Goal: Check status: Check status

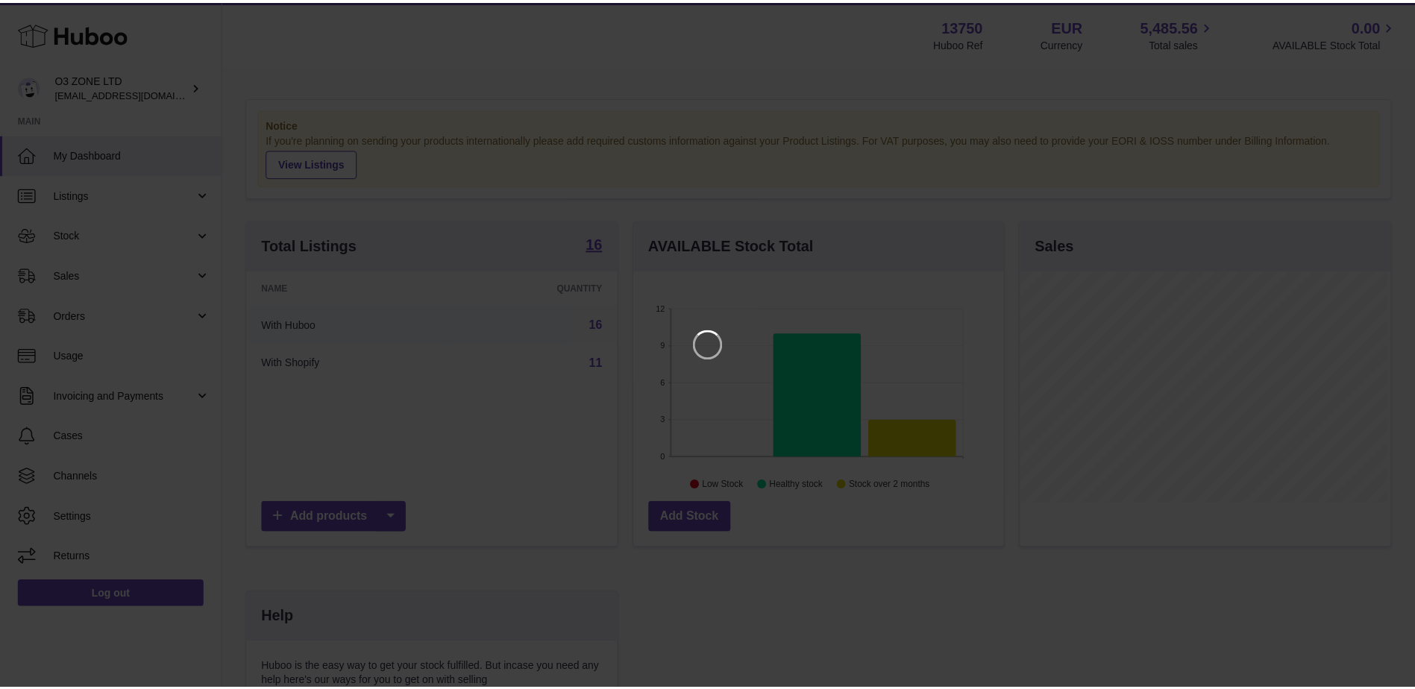
scroll to position [233, 373]
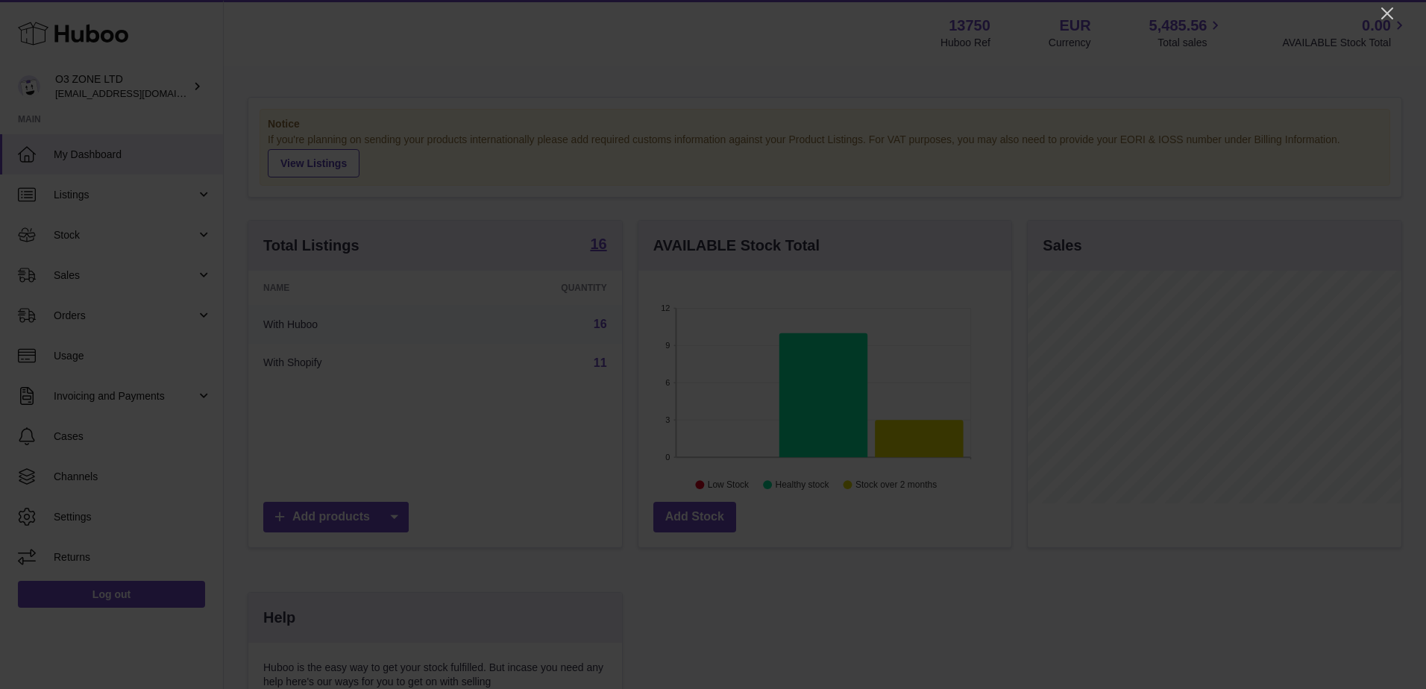
click at [1389, 16] on icon "Close" at bounding box center [1387, 13] width 18 height 18
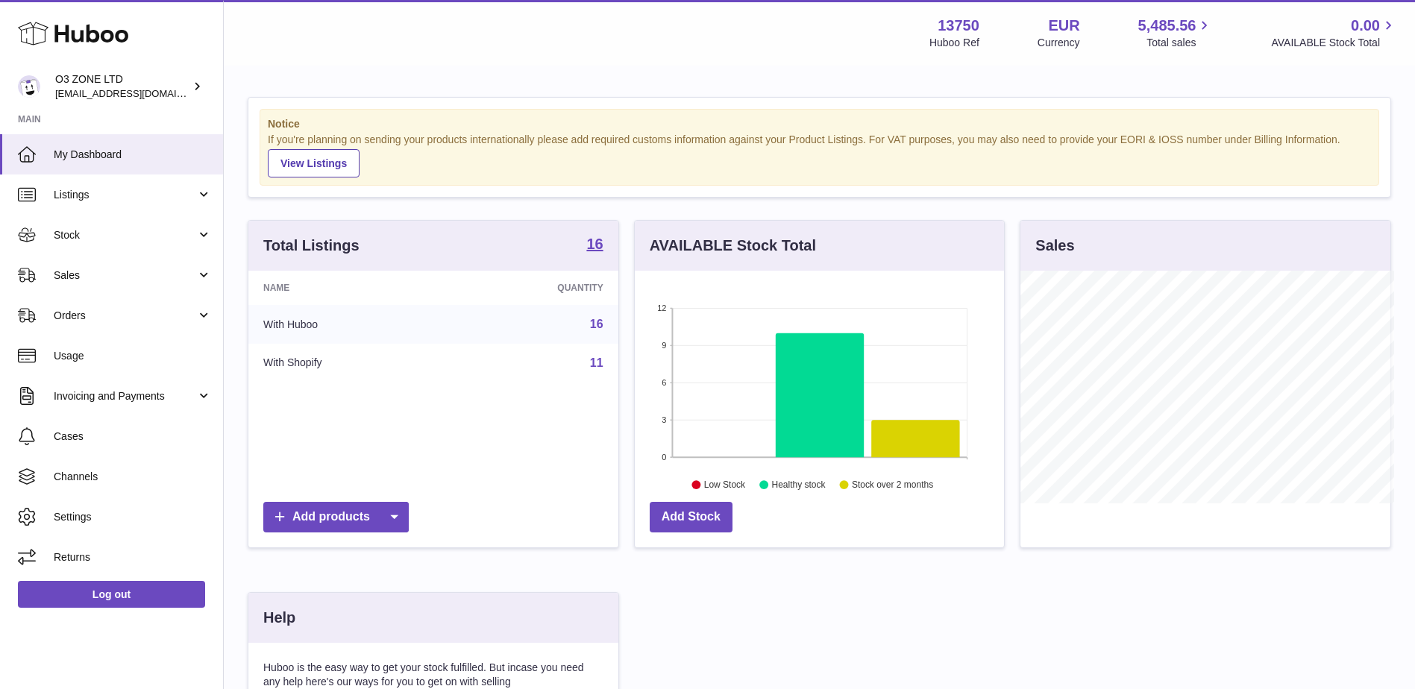
scroll to position [745580, 745442]
click at [87, 270] on span "Sales" at bounding box center [125, 275] width 142 height 14
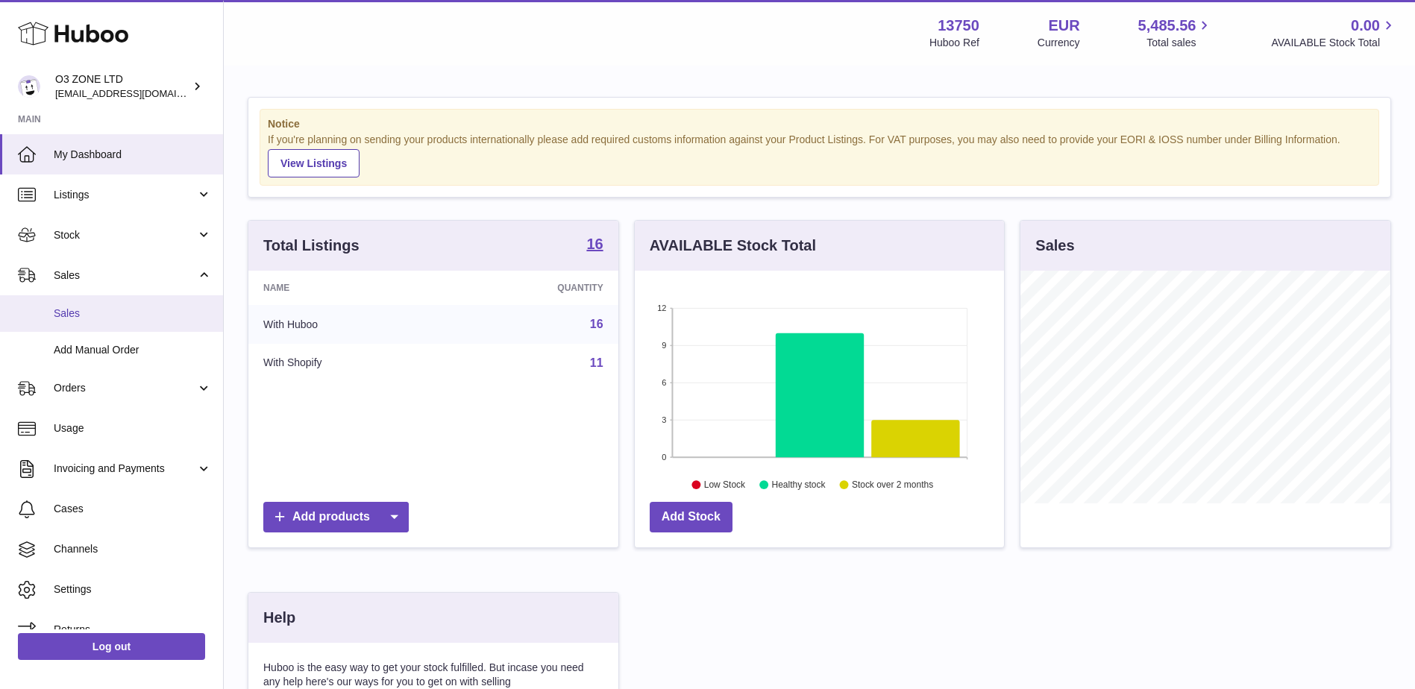
click at [69, 310] on span "Sales" at bounding box center [133, 314] width 158 height 14
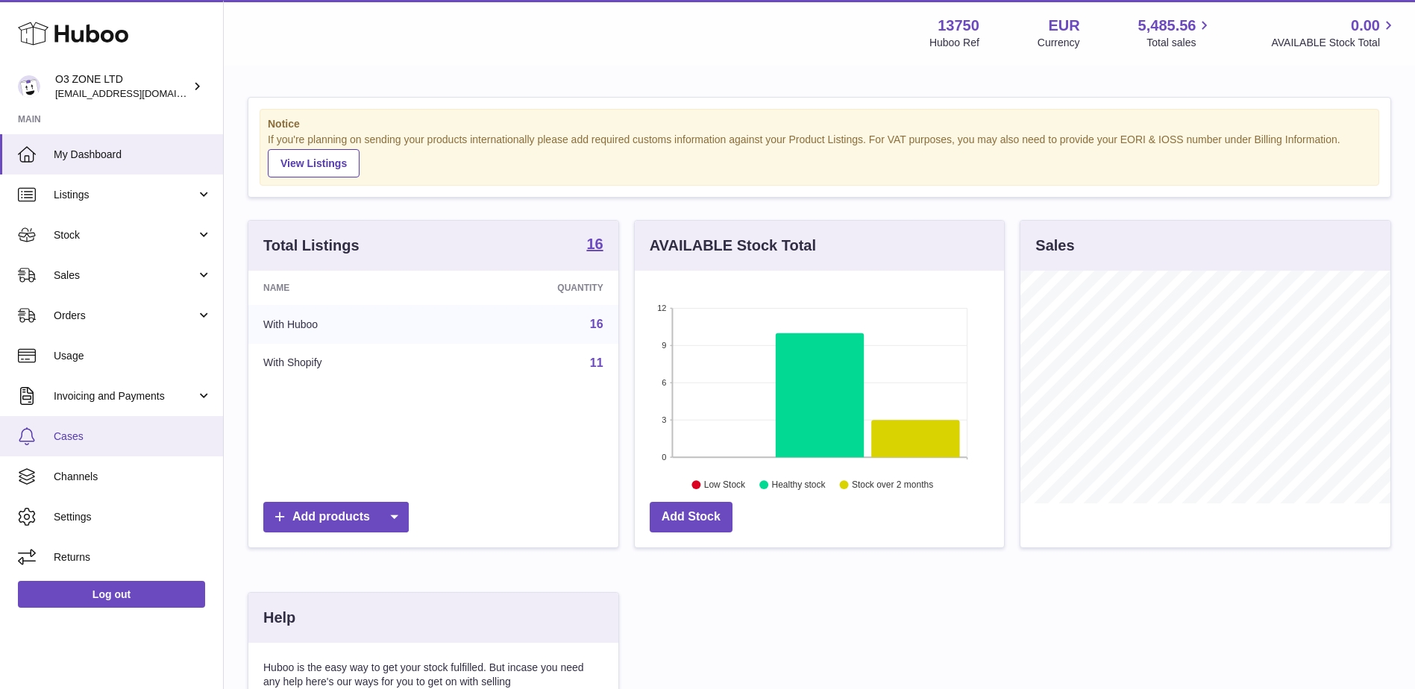
click at [72, 440] on span "Cases" at bounding box center [133, 437] width 158 height 14
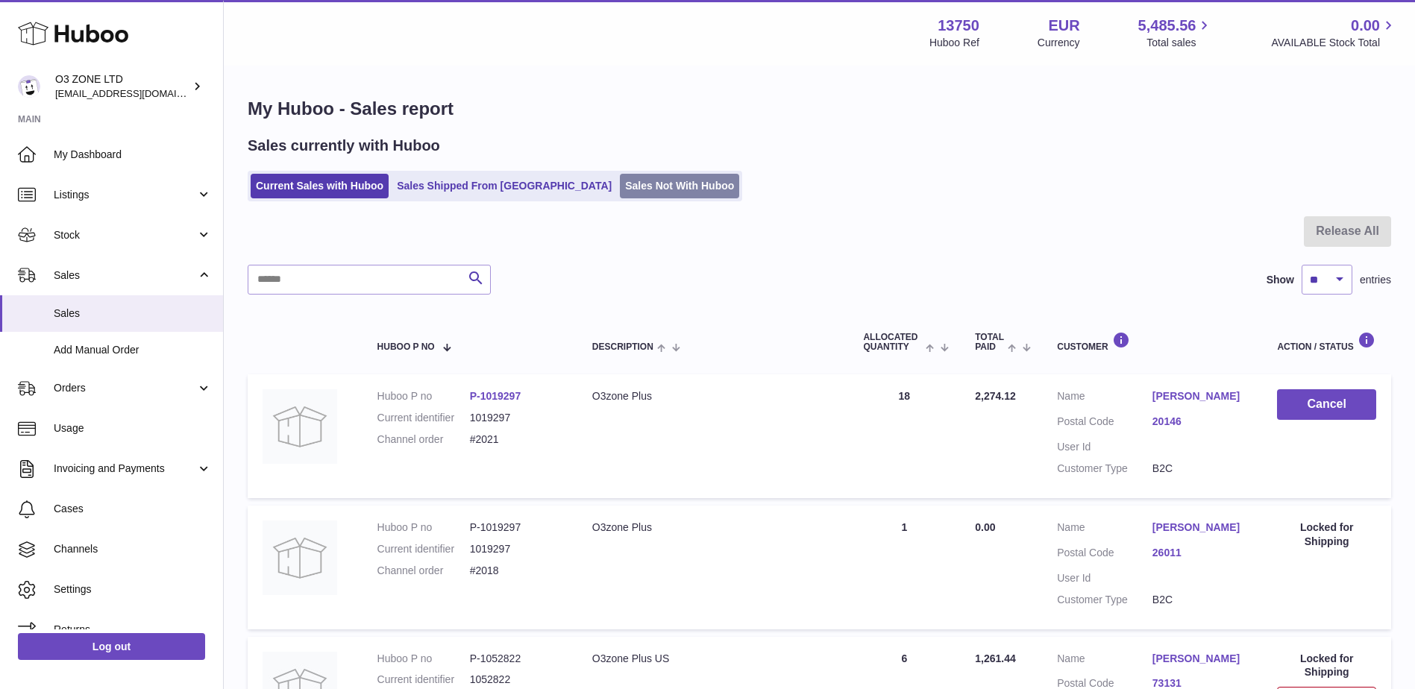
click at [620, 187] on link "Sales Not With Huboo" at bounding box center [679, 186] width 119 height 25
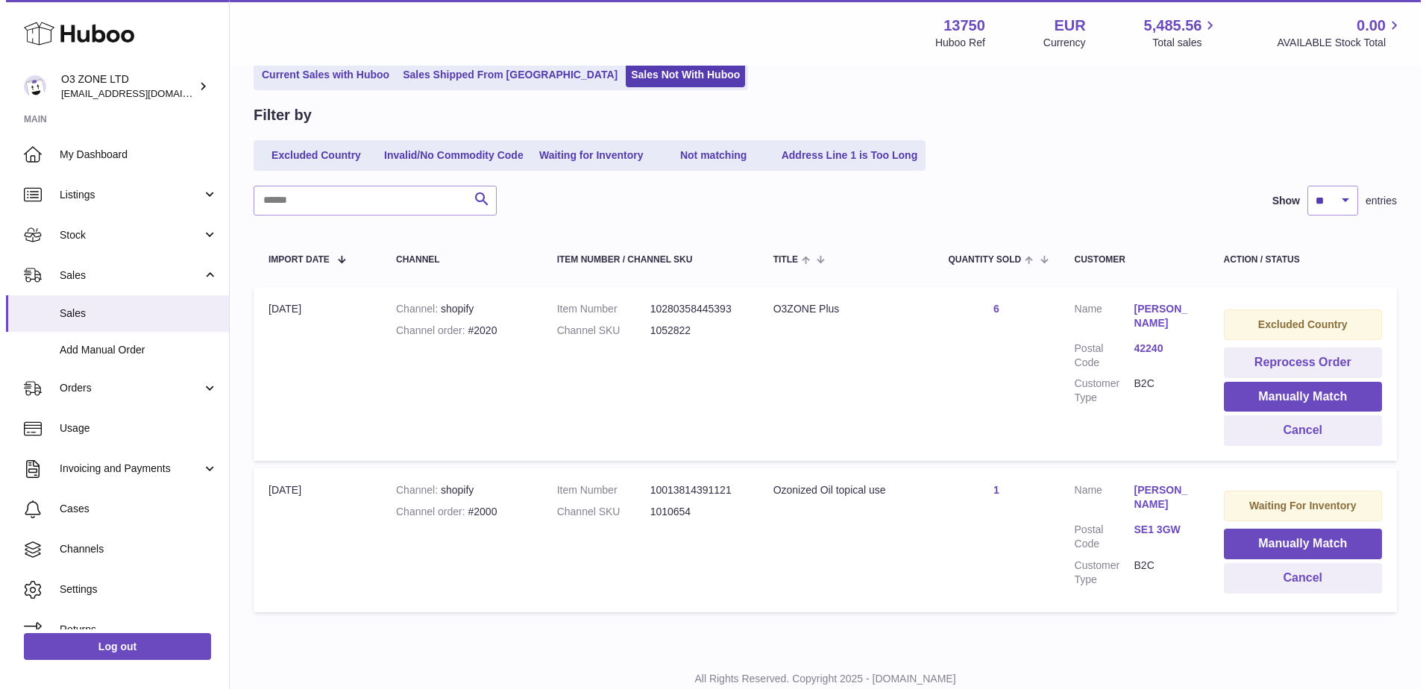
scroll to position [160, 0]
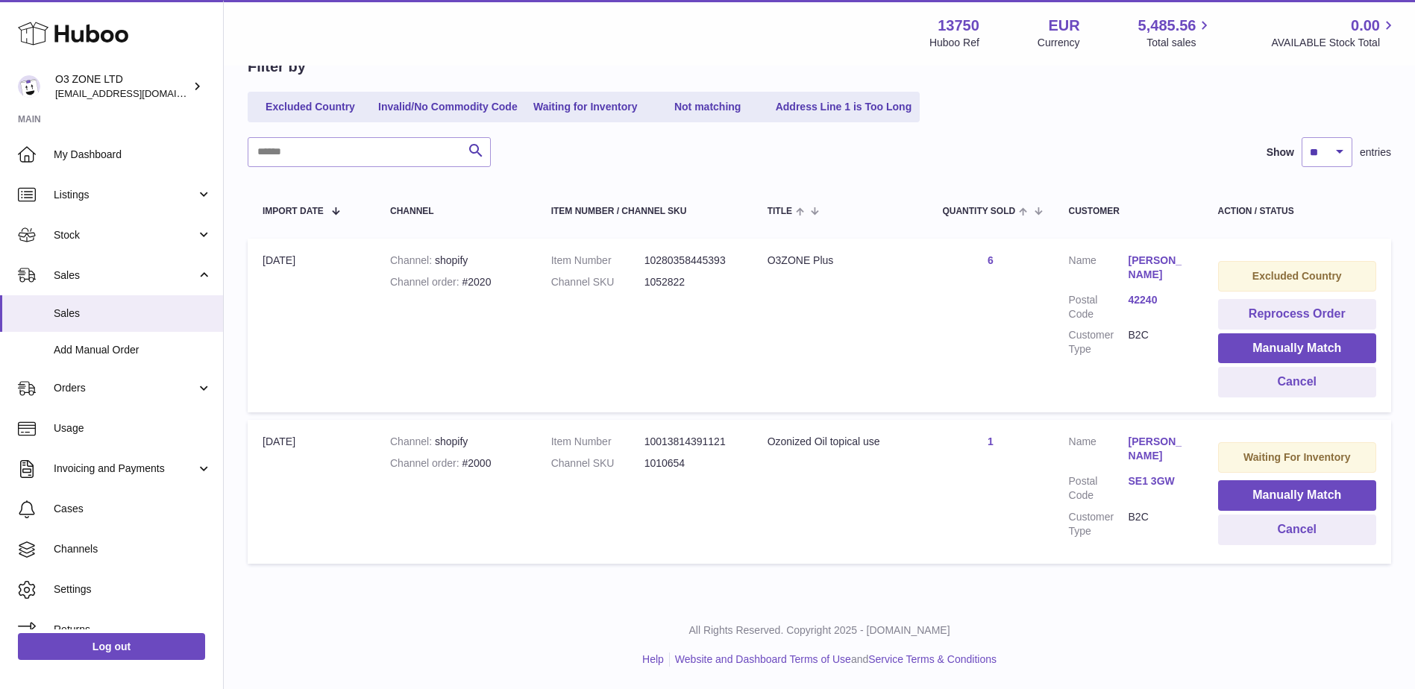
click at [1164, 258] on link "Jason Hancock" at bounding box center [1158, 268] width 60 height 28
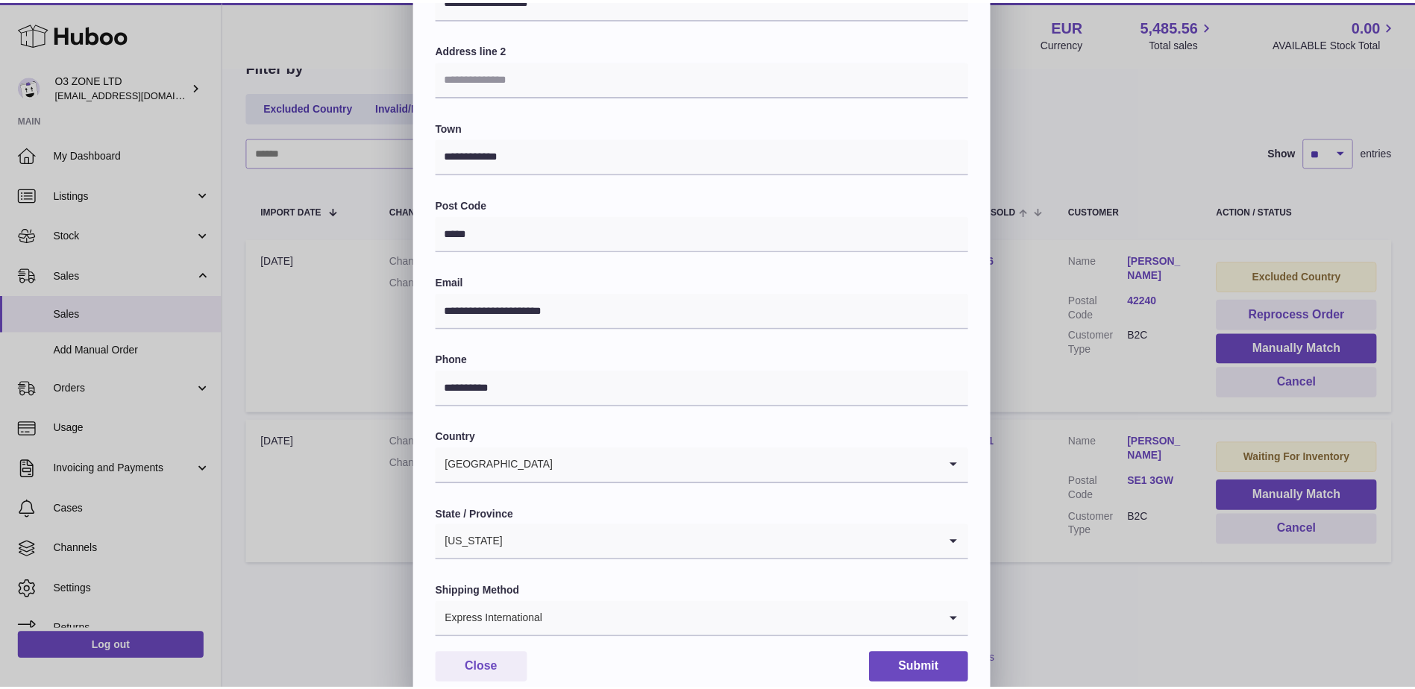
scroll to position [207, 0]
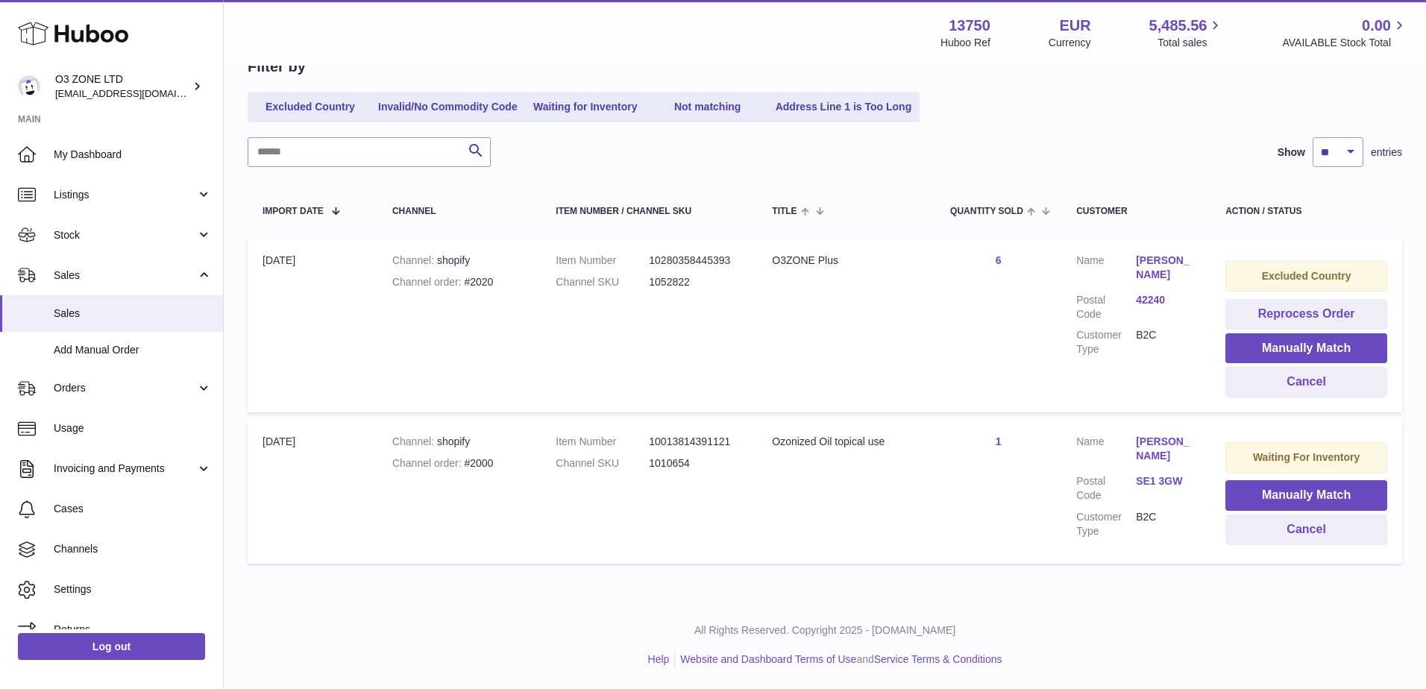
click at [1115, 389] on div at bounding box center [713, 344] width 1426 height 689
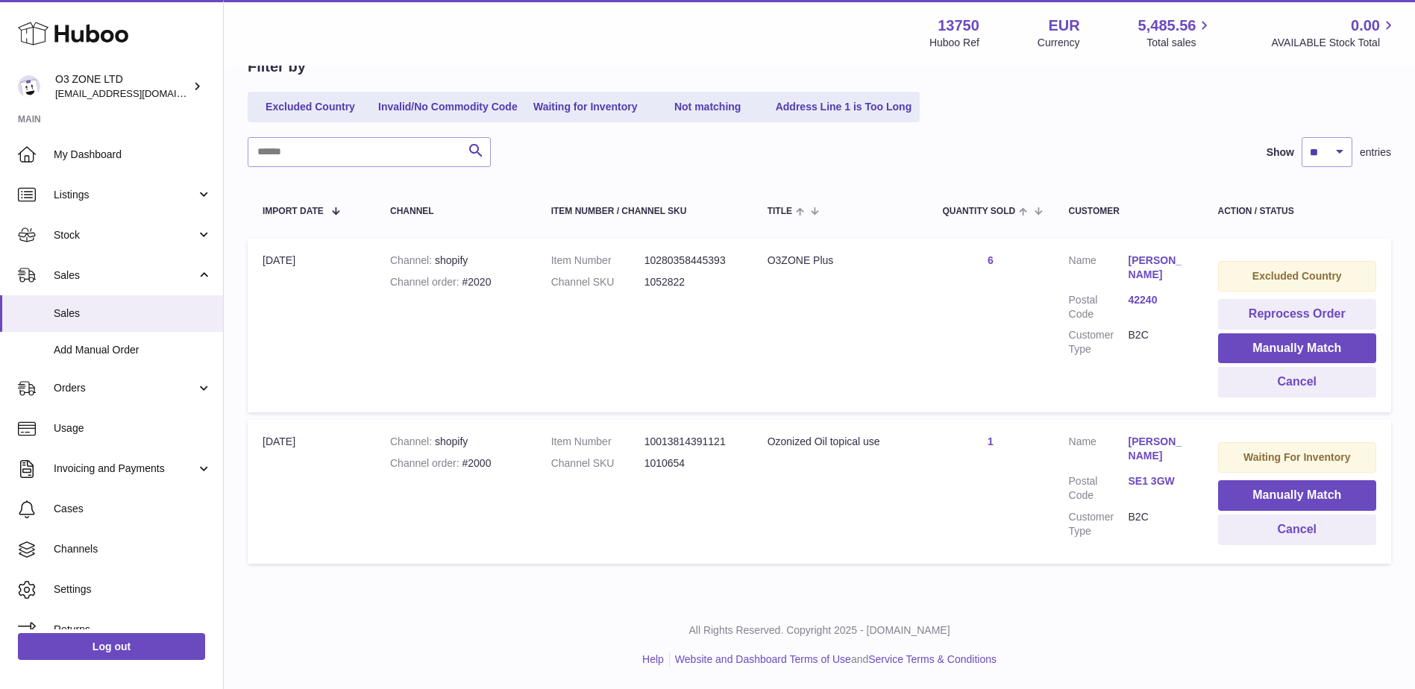
scroll to position [0, 0]
